Goal: Information Seeking & Learning: Learn about a topic

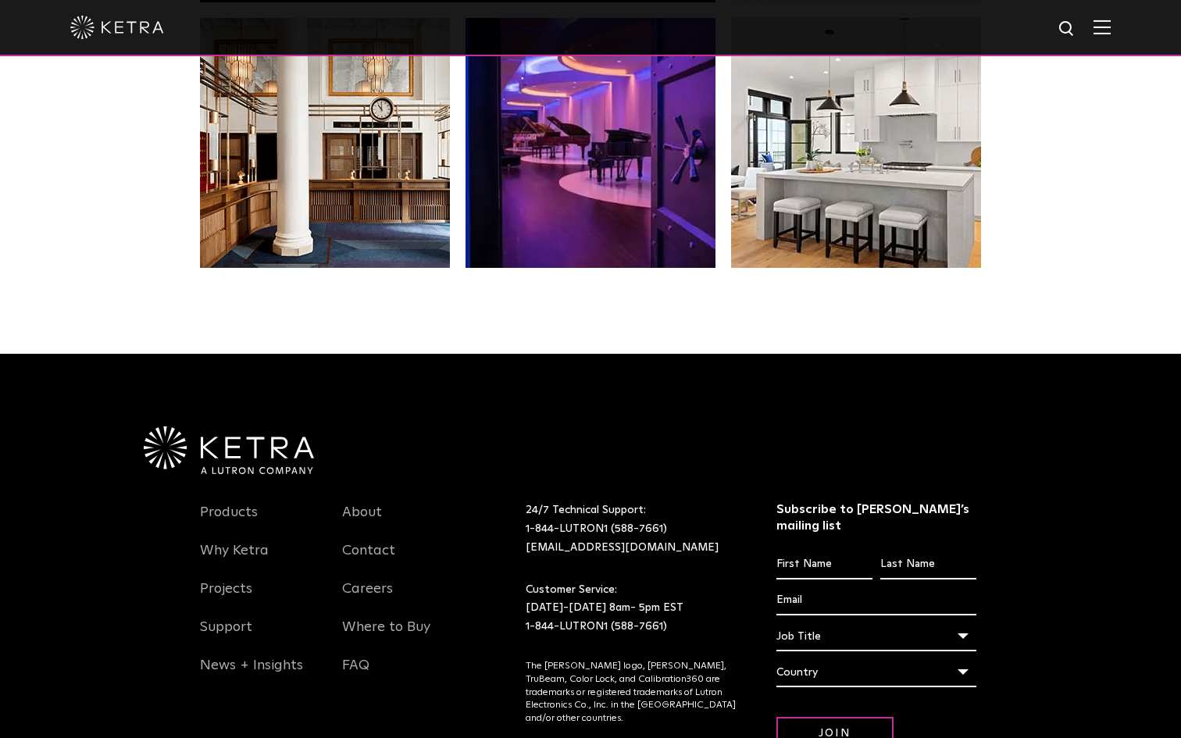
scroll to position [3169, 0]
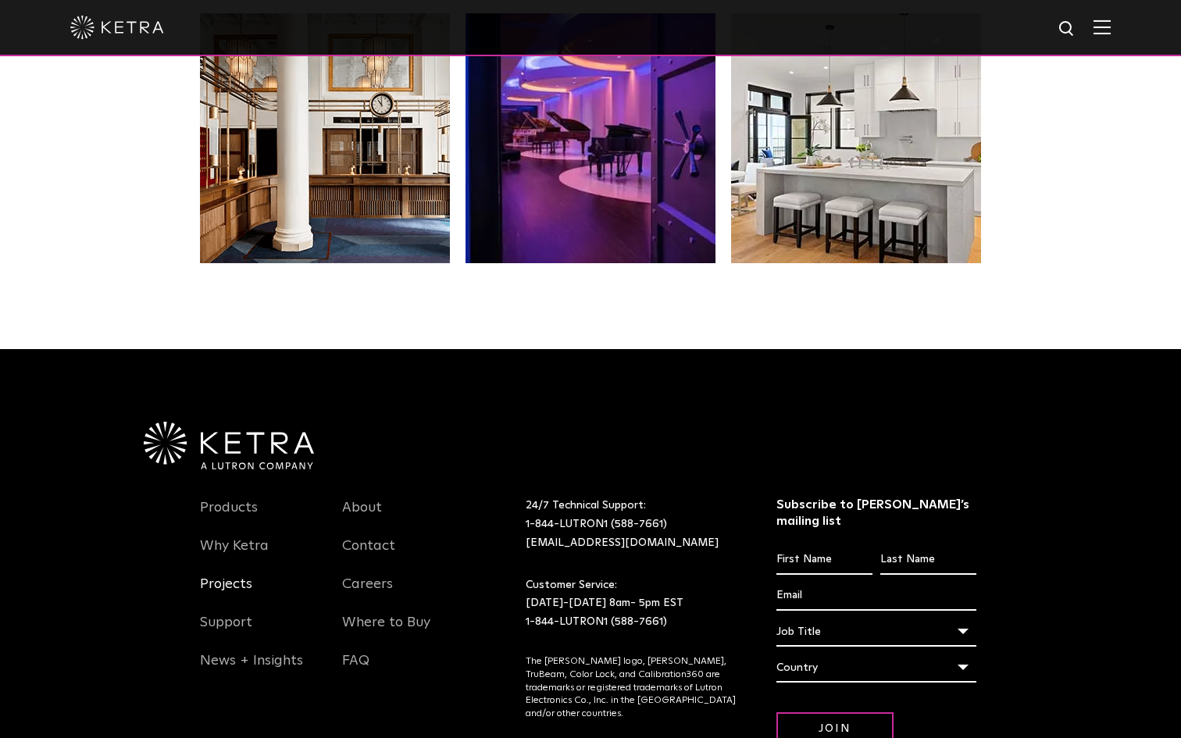
click at [235, 585] on link "Projects" at bounding box center [226, 593] width 52 height 36
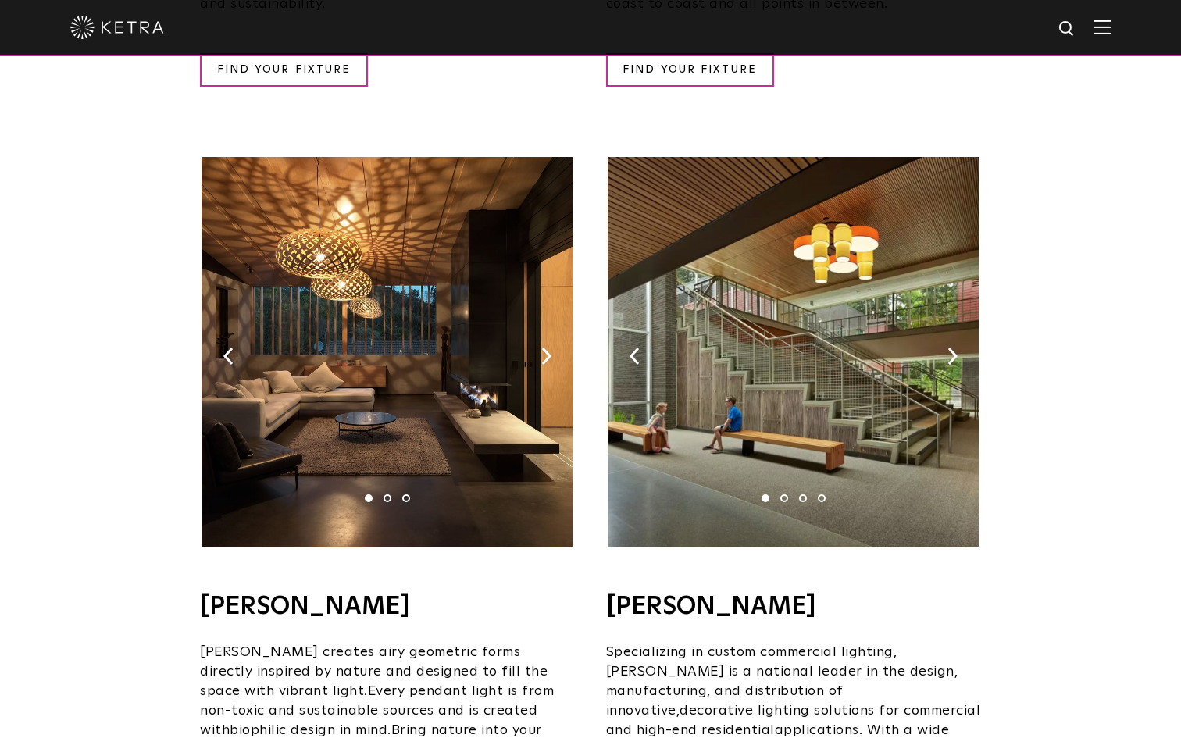
scroll to position [889, 0]
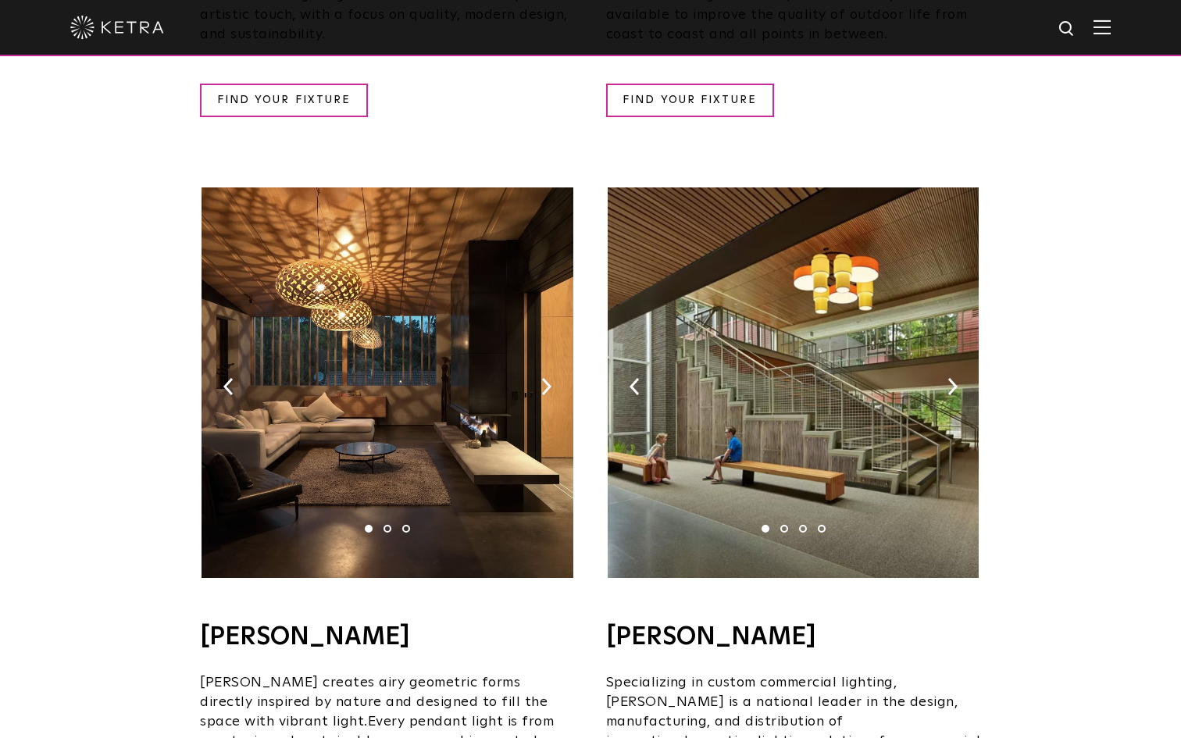
click at [540, 365] on img at bounding box center [386, 382] width 371 height 390
click at [547, 378] on img at bounding box center [546, 386] width 10 height 17
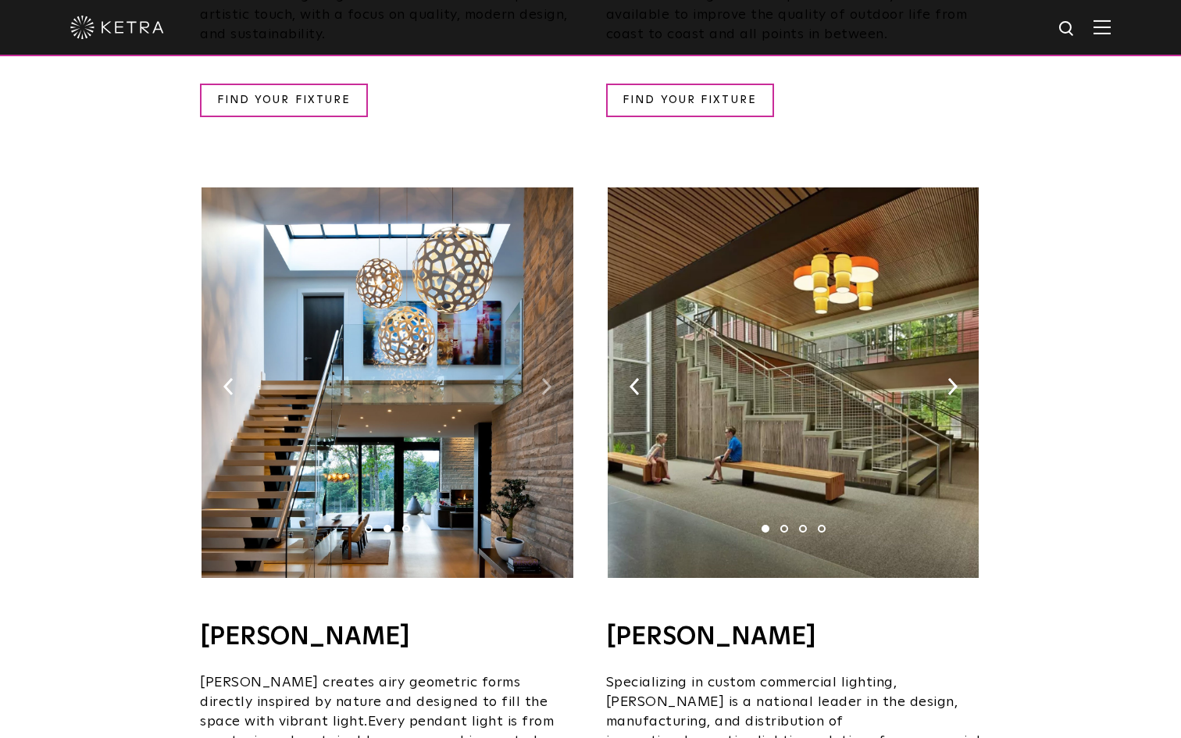
click at [547, 378] on img at bounding box center [546, 386] width 10 height 17
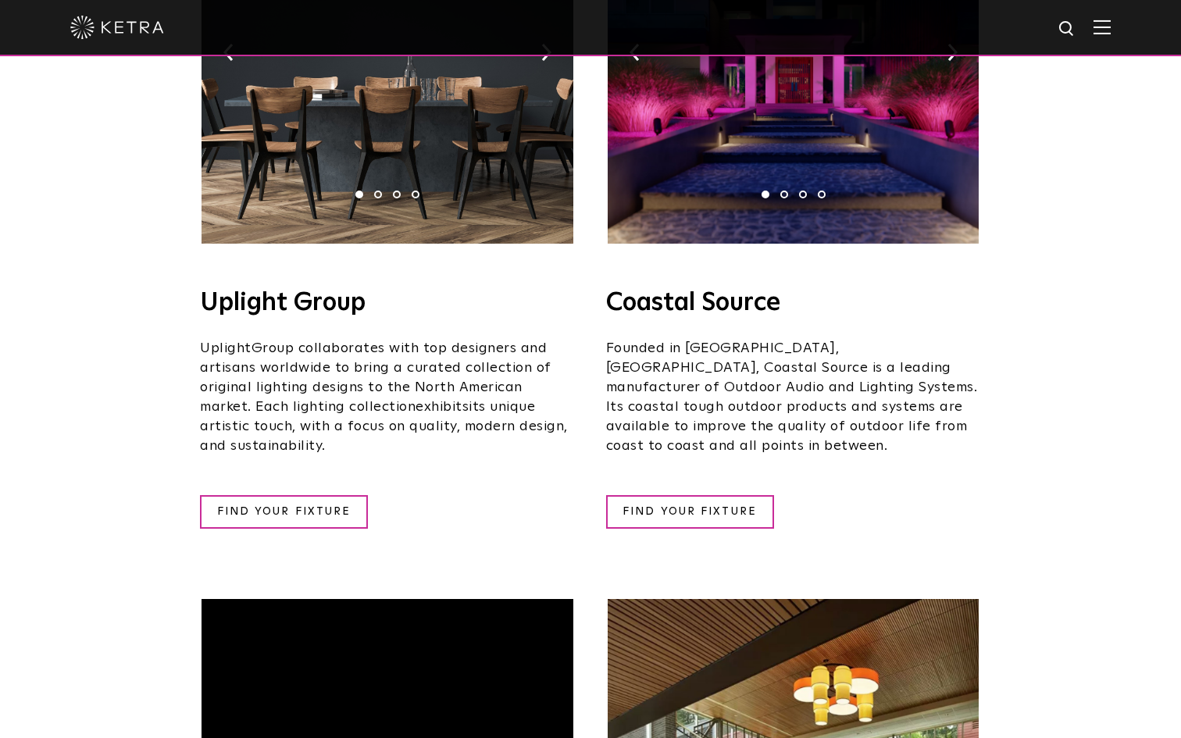
scroll to position [0, 0]
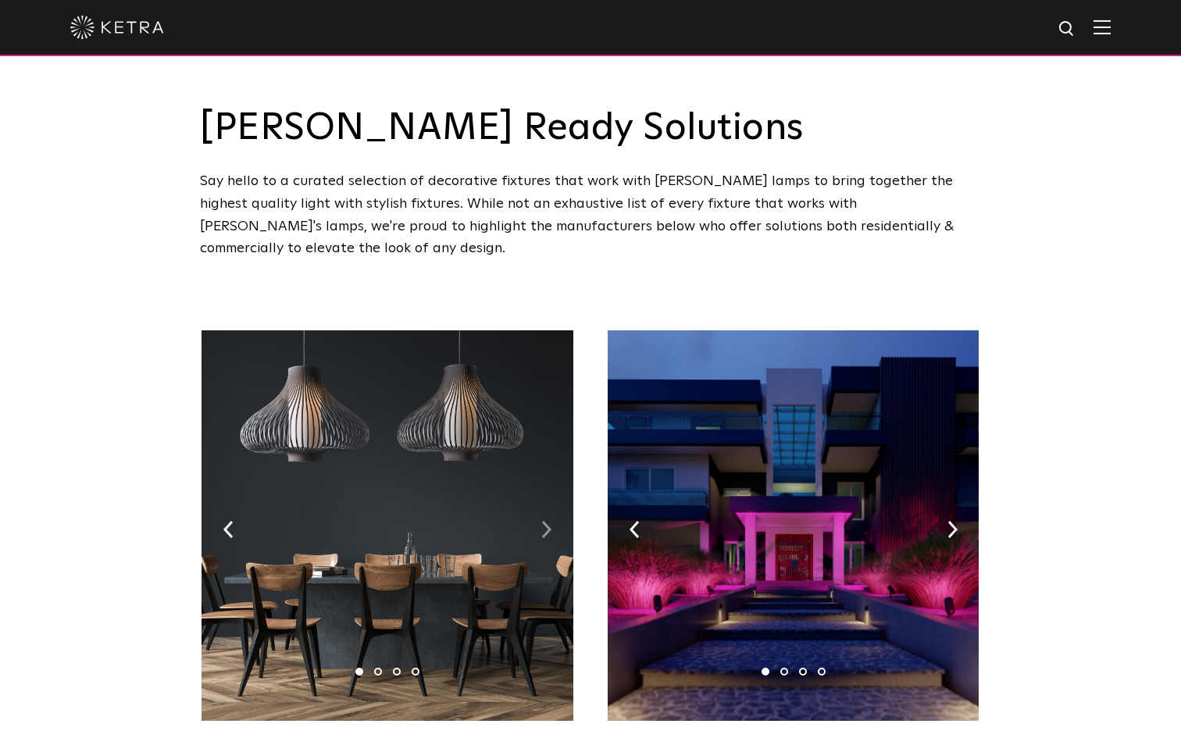
click at [544, 521] on img at bounding box center [546, 529] width 10 height 17
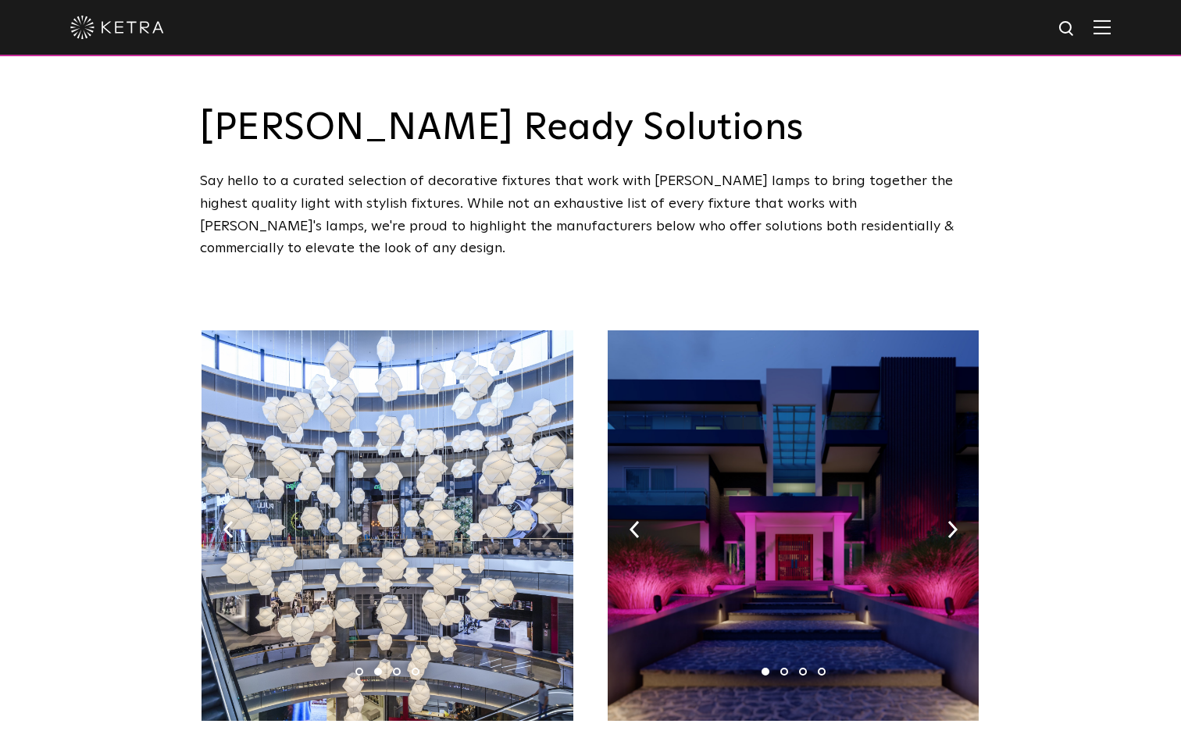
click at [544, 521] on img at bounding box center [546, 529] width 10 height 17
